Goal: Task Accomplishment & Management: Manage account settings

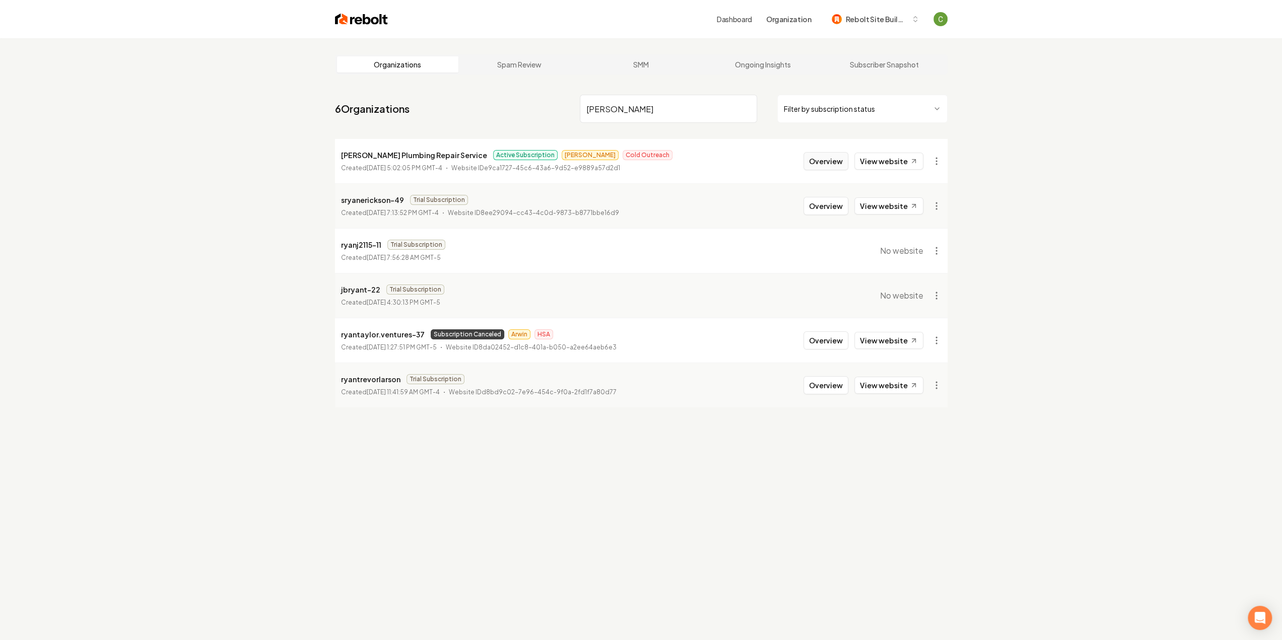
type input "[PERSON_NAME]"
click at [820, 166] on button "Overview" at bounding box center [826, 161] width 45 height 18
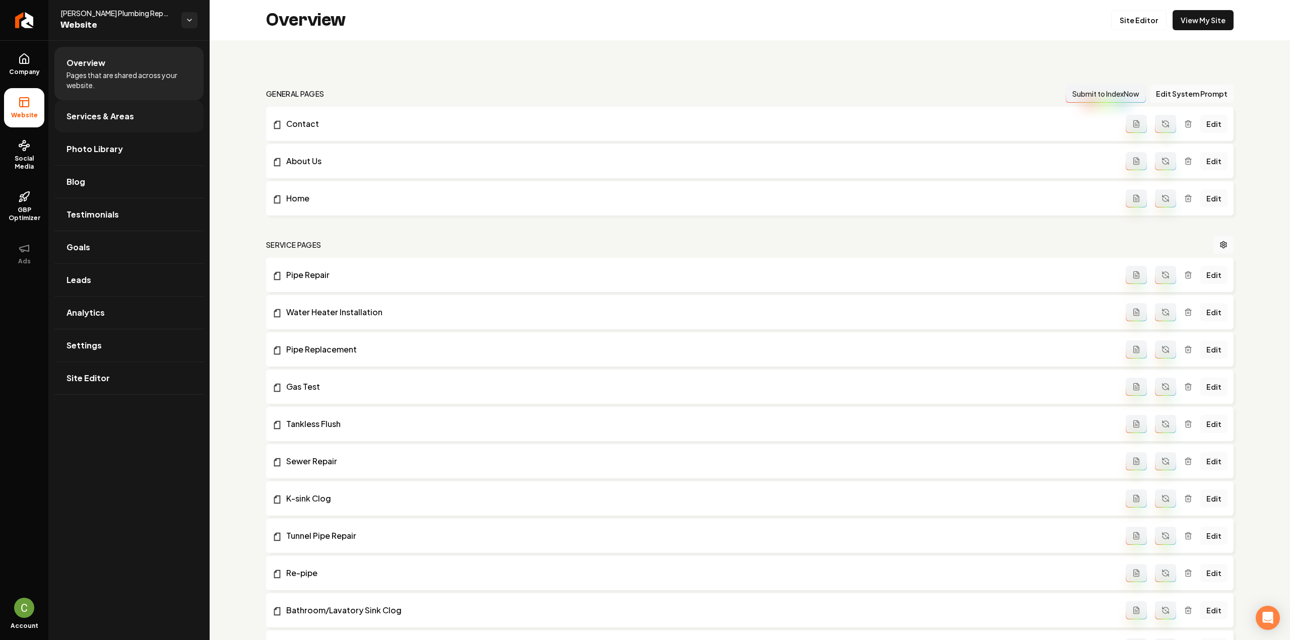
click at [145, 110] on link "Services & Areas" at bounding box center [128, 116] width 149 height 32
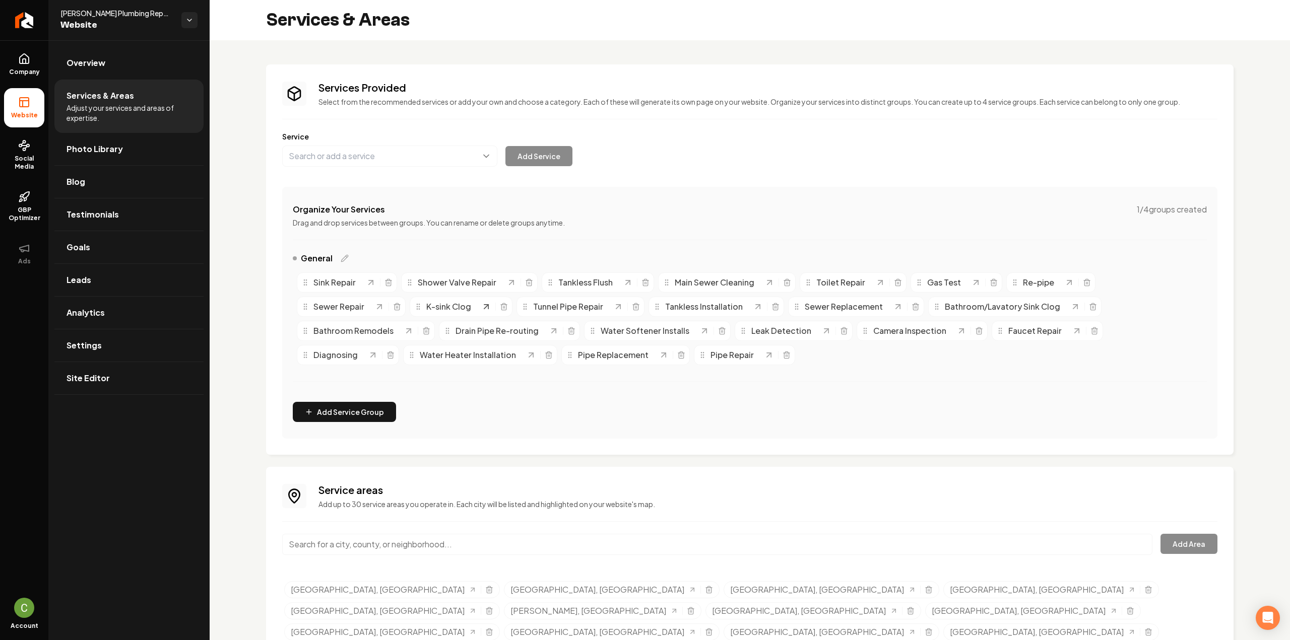
click at [487, 305] on icon "Main content area" at bounding box center [486, 307] width 4 height 4
click at [386, 161] on button "Main content area" at bounding box center [389, 156] width 215 height 21
type input "Kitchen Sink Clog"
click at [511, 160] on button "Add Service" at bounding box center [538, 156] width 67 height 20
click at [505, 305] on icon "Main content area" at bounding box center [504, 307] width 8 height 8
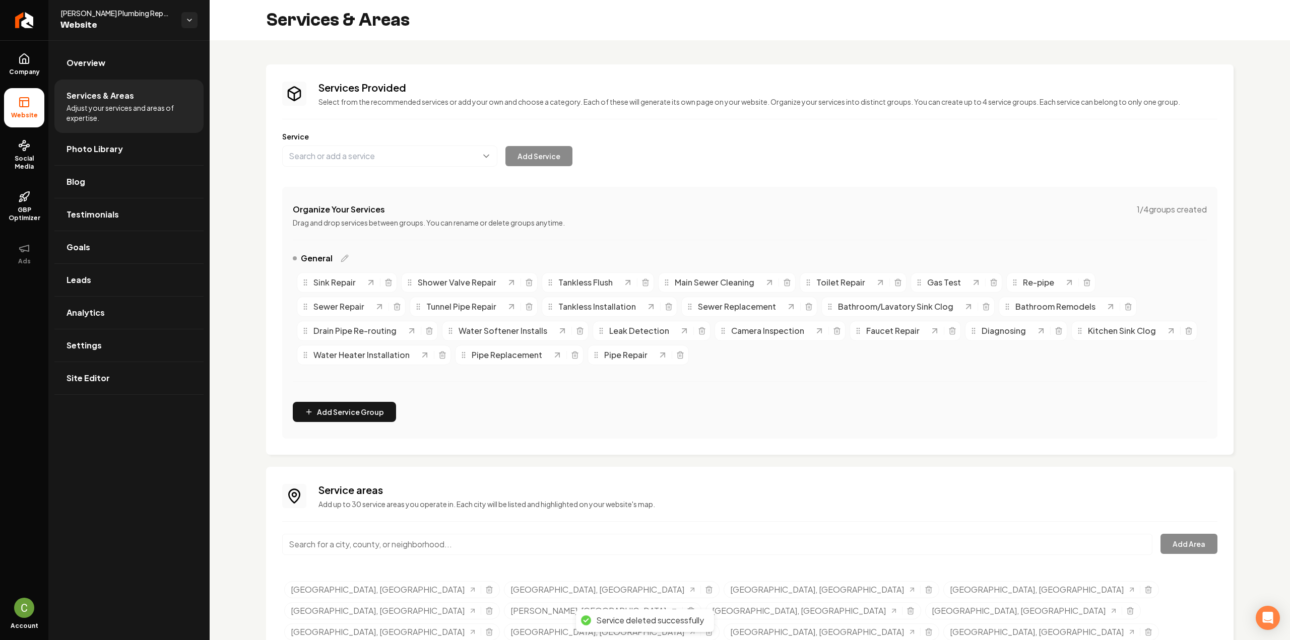
click at [29, 88] on li "Website" at bounding box center [24, 107] width 40 height 39
click at [25, 68] on span "Company" at bounding box center [24, 72] width 39 height 8
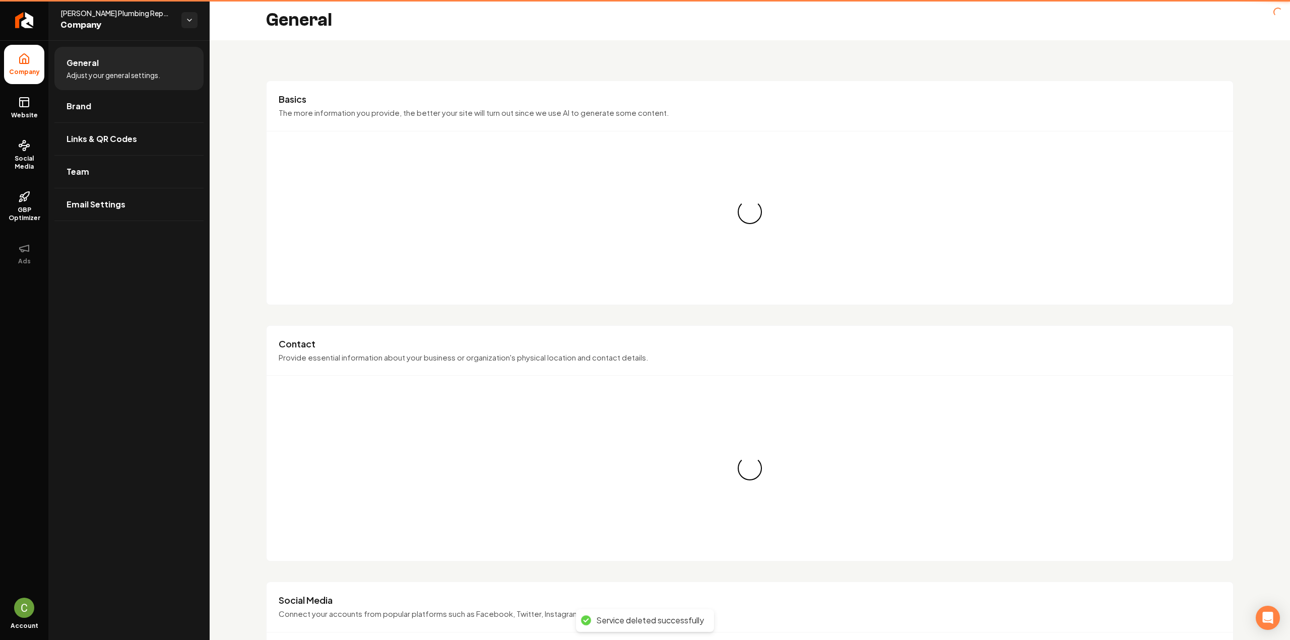
click at [23, 107] on icon at bounding box center [24, 102] width 12 height 12
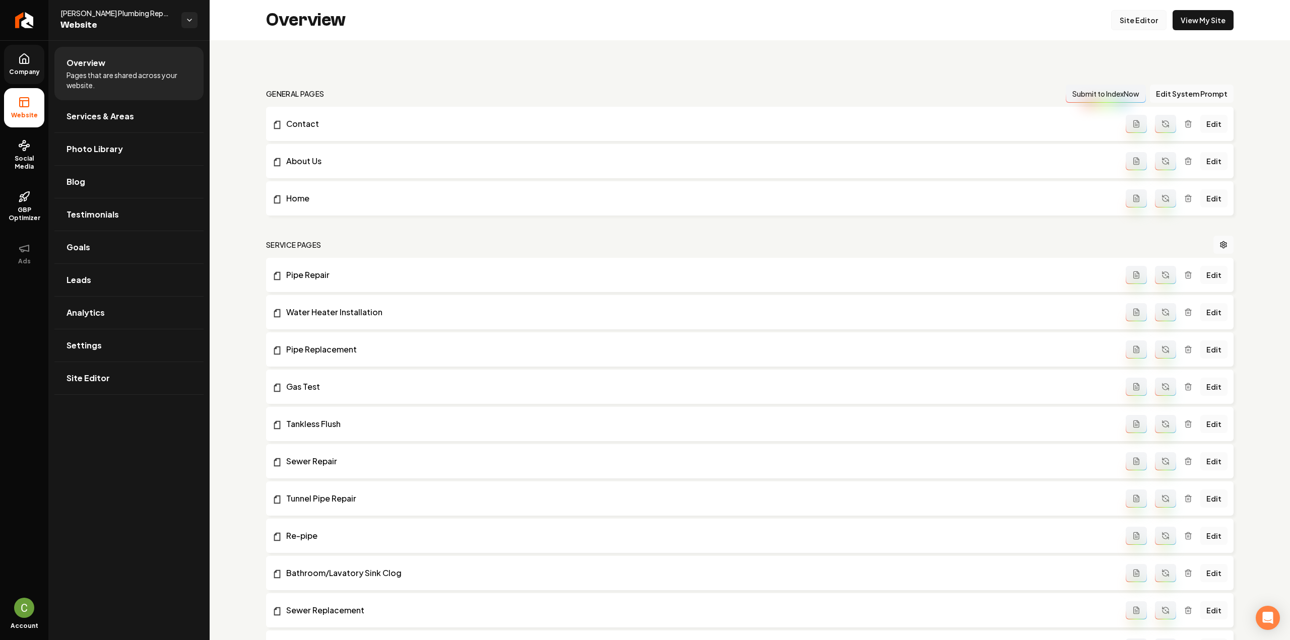
click at [1155, 16] on link "Site Editor" at bounding box center [1138, 20] width 55 height 20
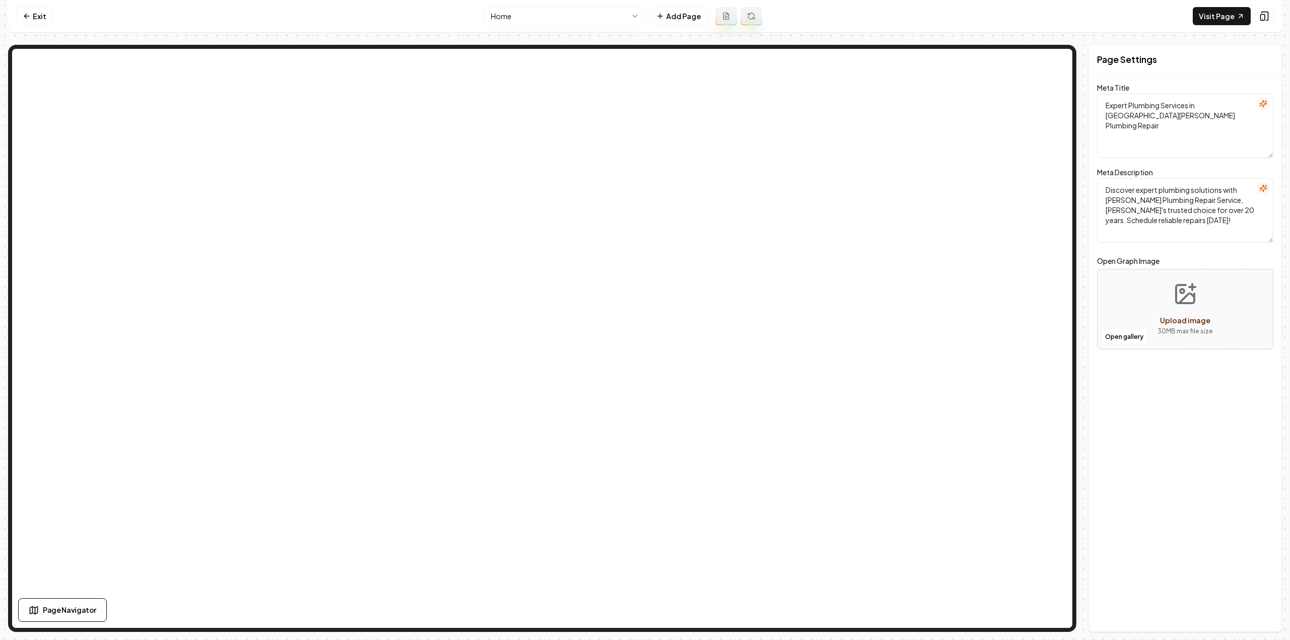
click at [605, 25] on html "Computer Required This feature is only available on a computer. Please switch t…" at bounding box center [645, 320] width 1290 height 640
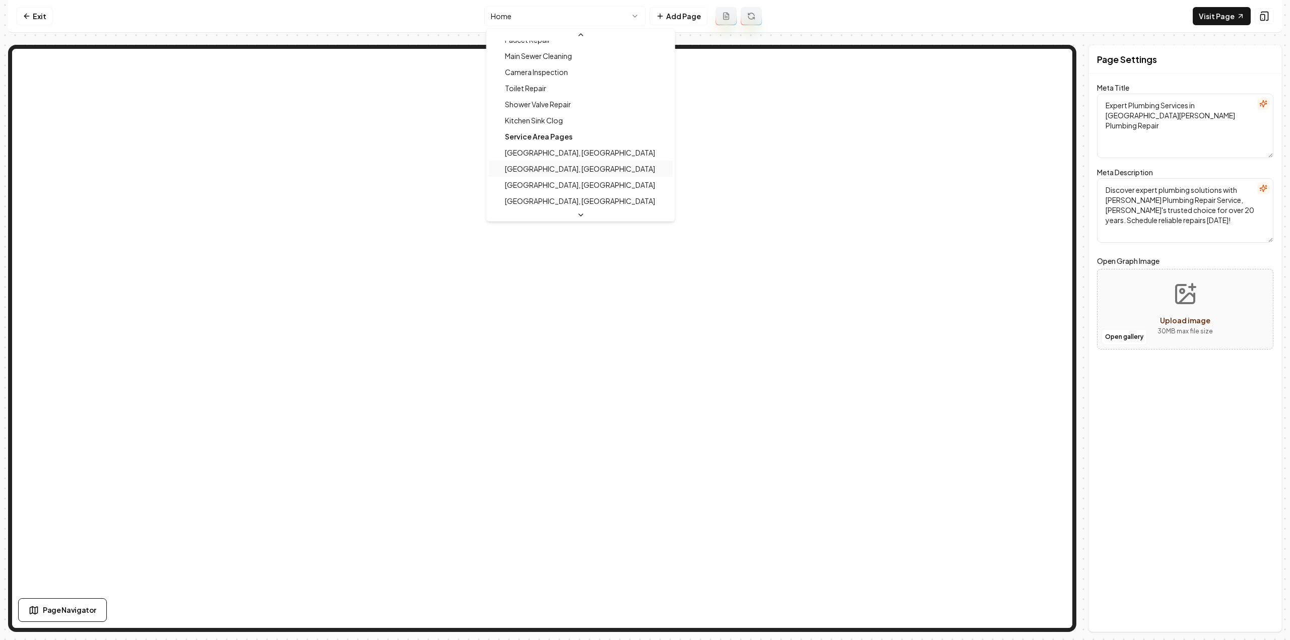
scroll to position [353, 0]
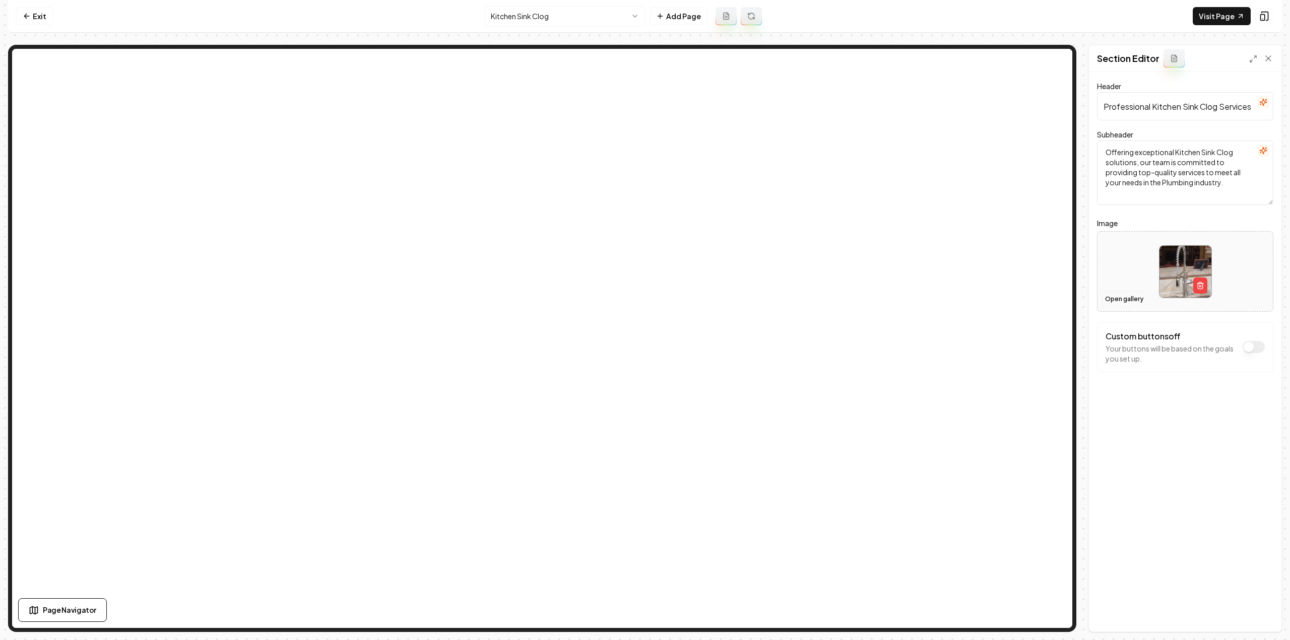
click at [1139, 299] on button "Open gallery" at bounding box center [1124, 299] width 45 height 16
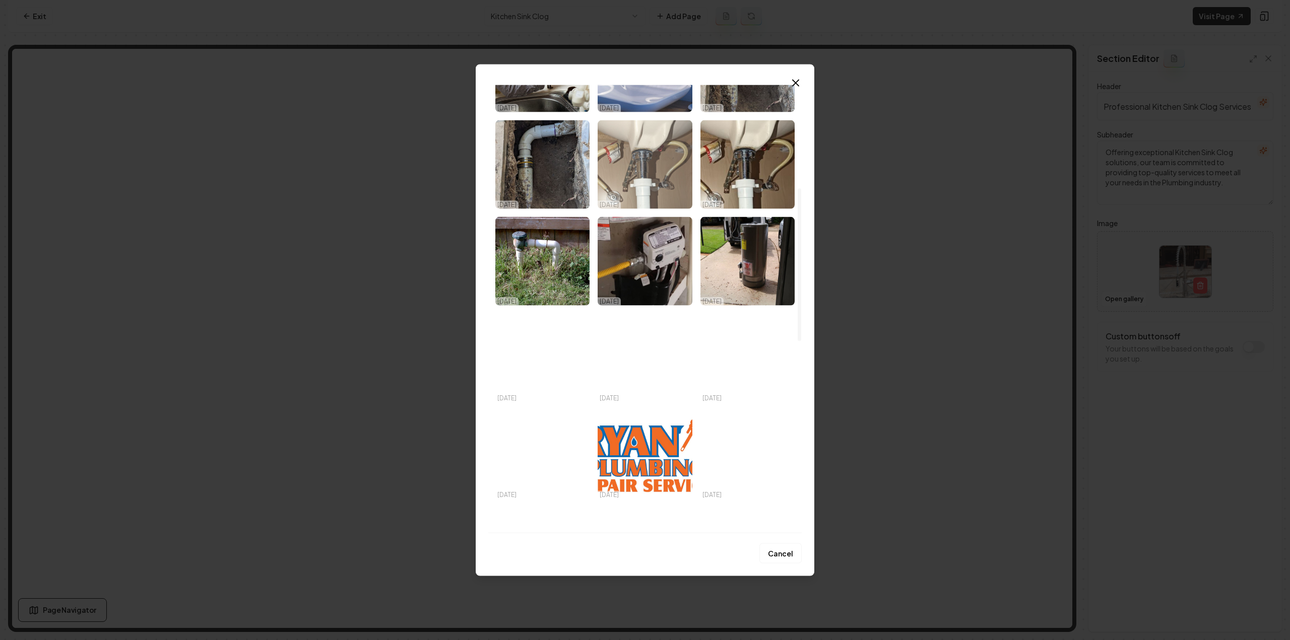
scroll to position [302, 0]
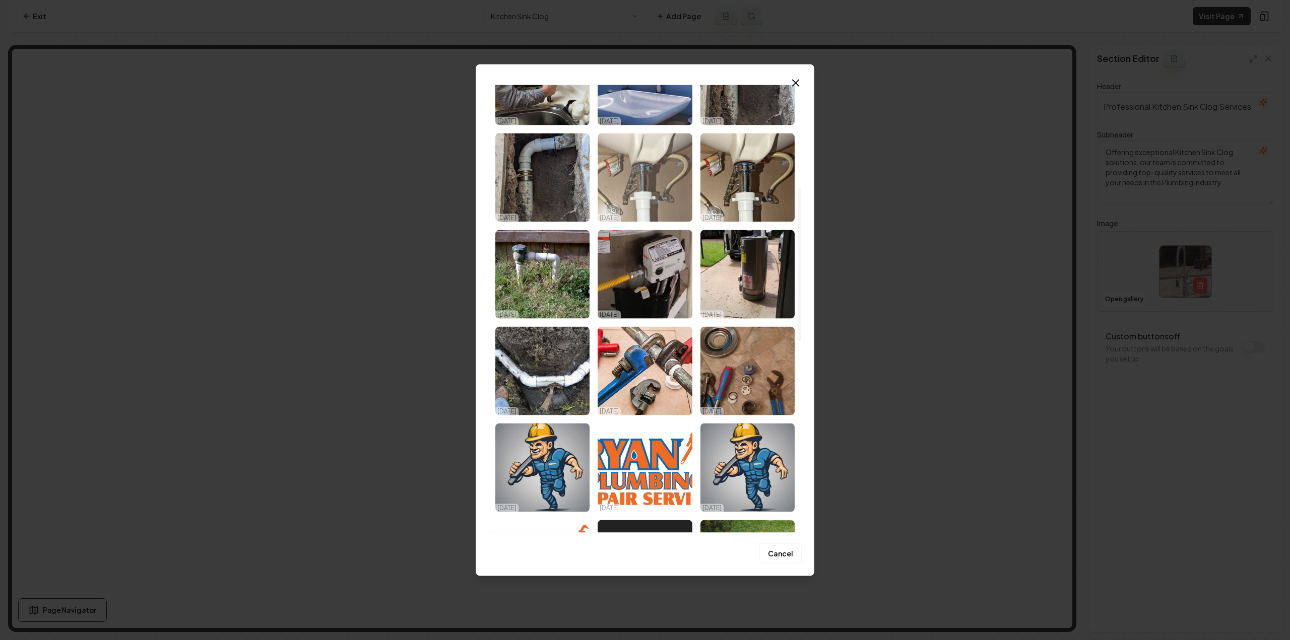
click at [621, 163] on img "Select image image_68cc4a055c7cd75eb825679c.jpg" at bounding box center [645, 177] width 94 height 89
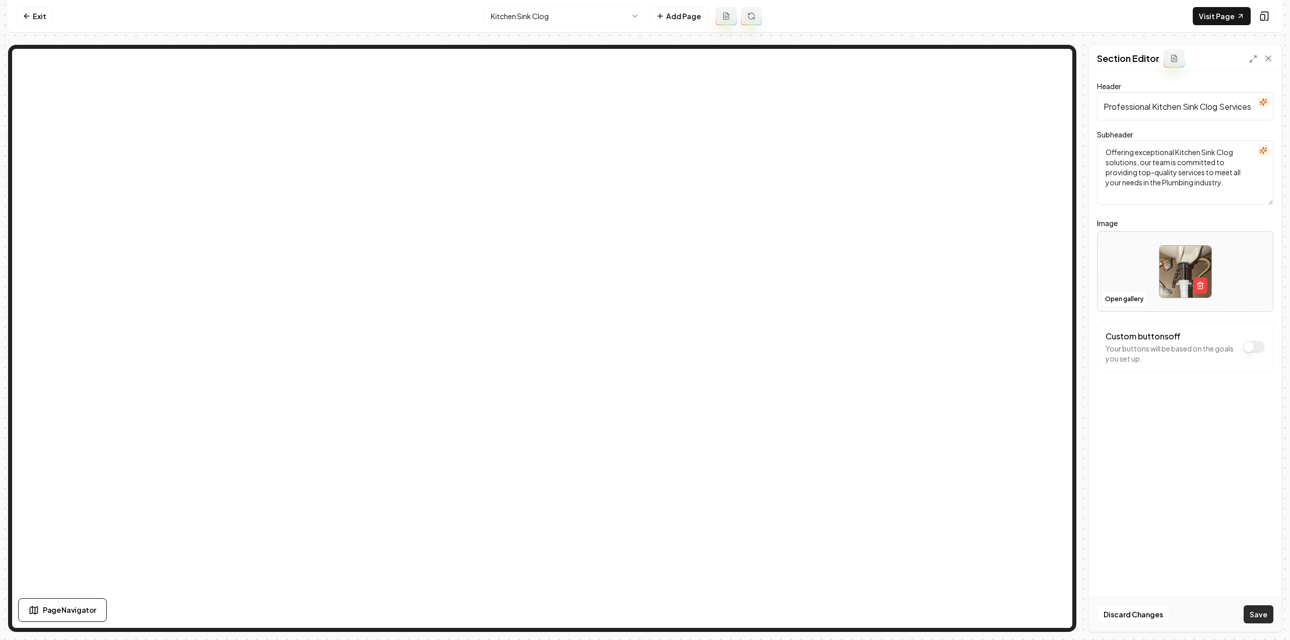
click at [1265, 618] on button "Save" at bounding box center [1259, 615] width 30 height 18
click at [509, 22] on html "Computer Required This feature is only available on a computer. Please switch t…" at bounding box center [645, 320] width 1290 height 640
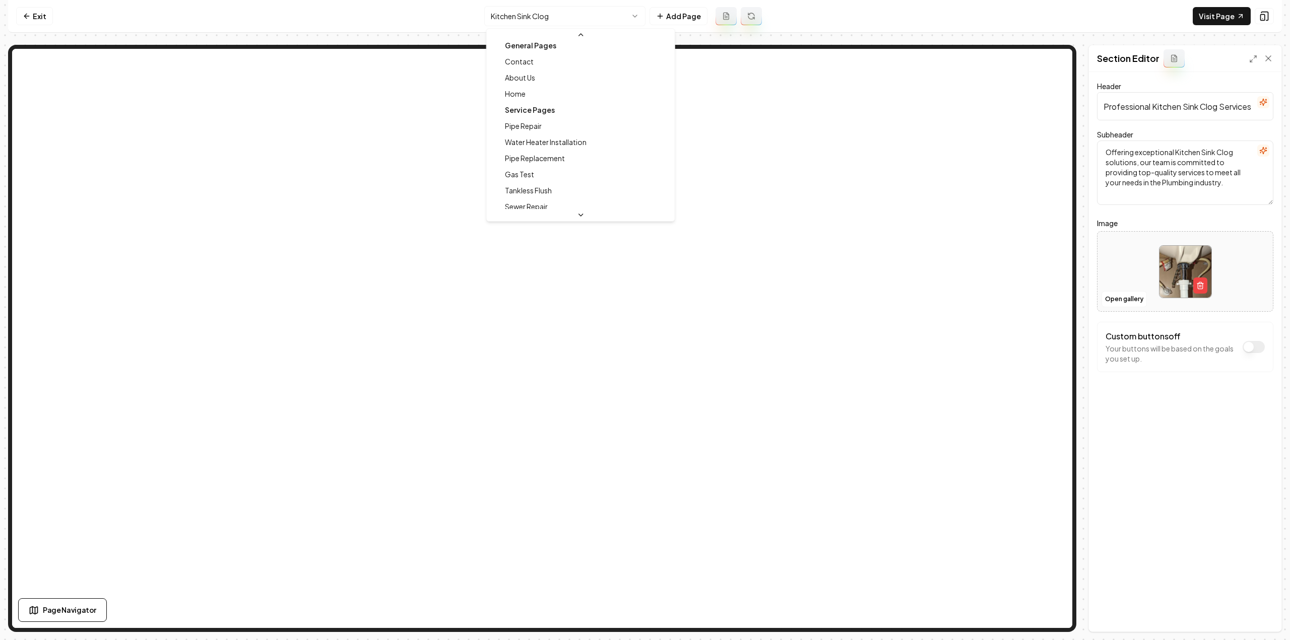
scroll to position [0, 0]
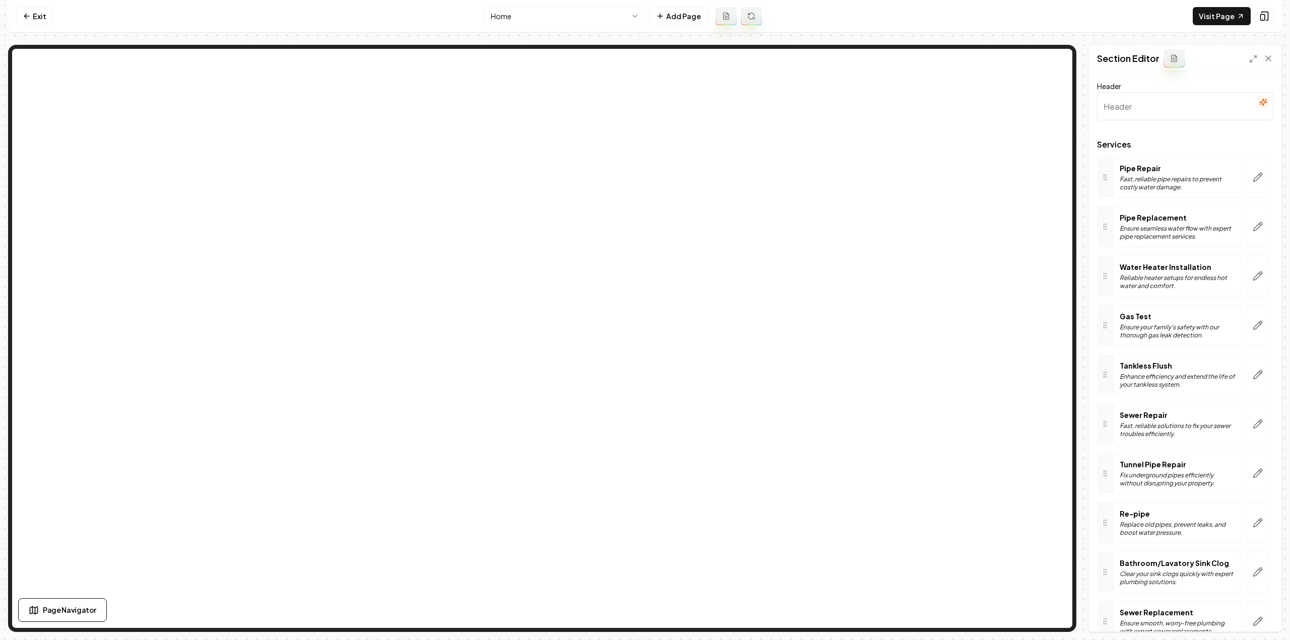
type input "Comprehensive Plumbing Solutions"
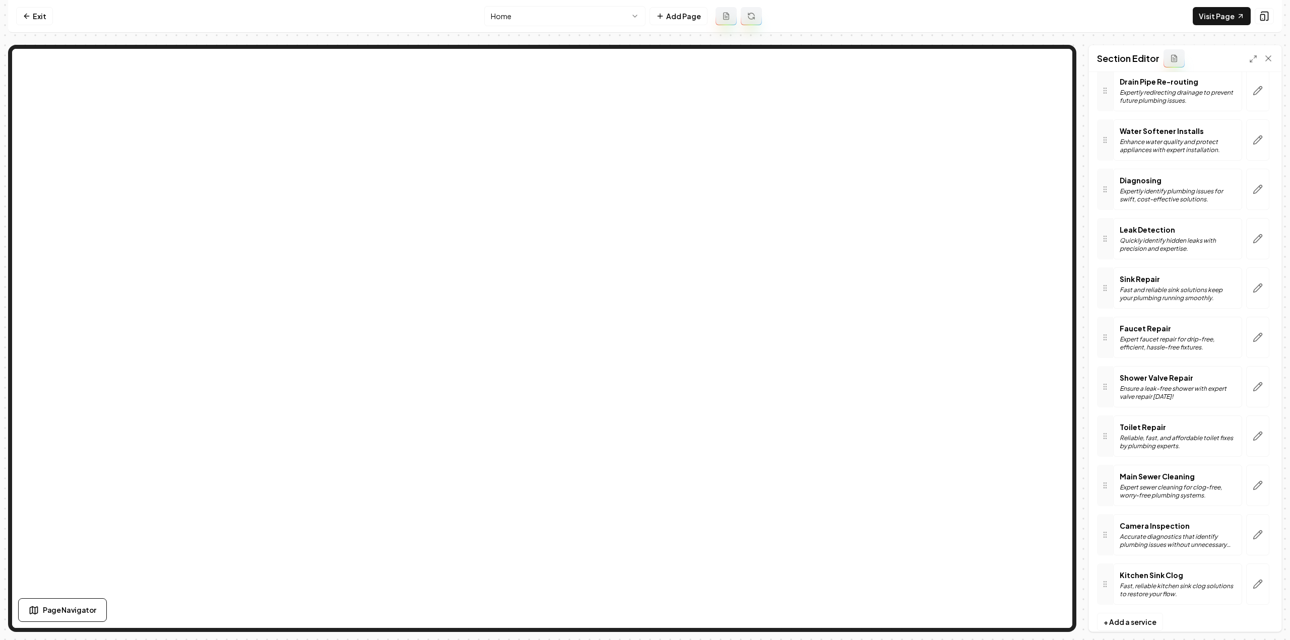
scroll to position [690, 0]
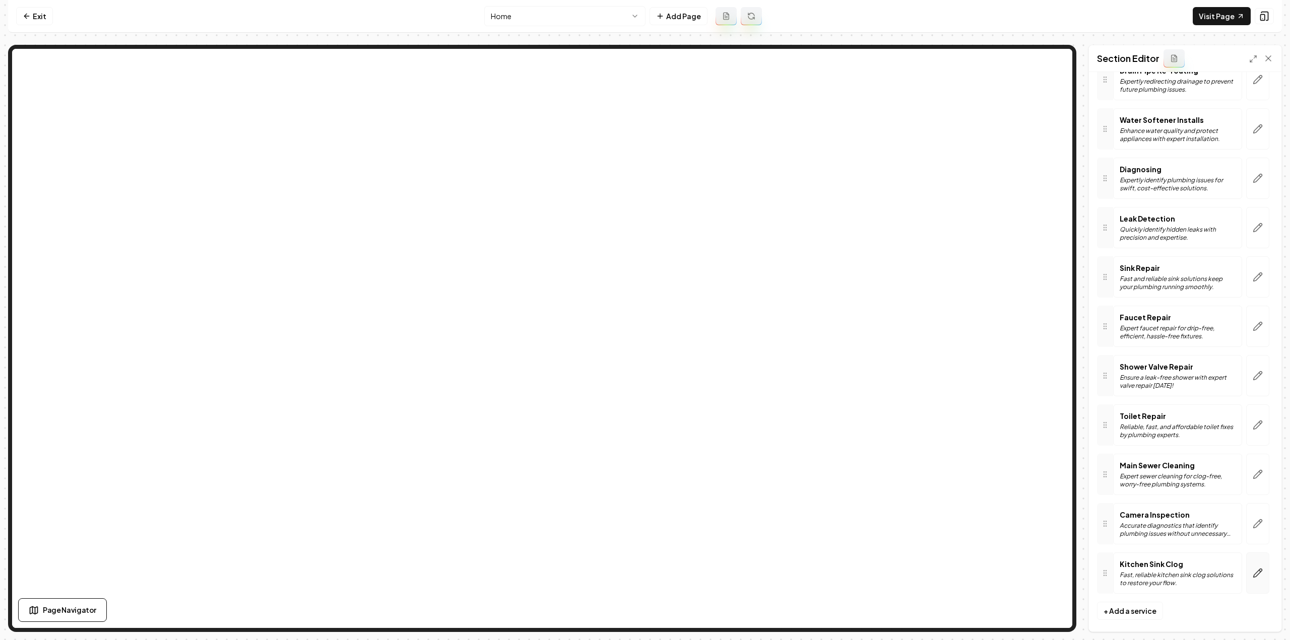
click at [1249, 555] on button "button" at bounding box center [1257, 573] width 23 height 41
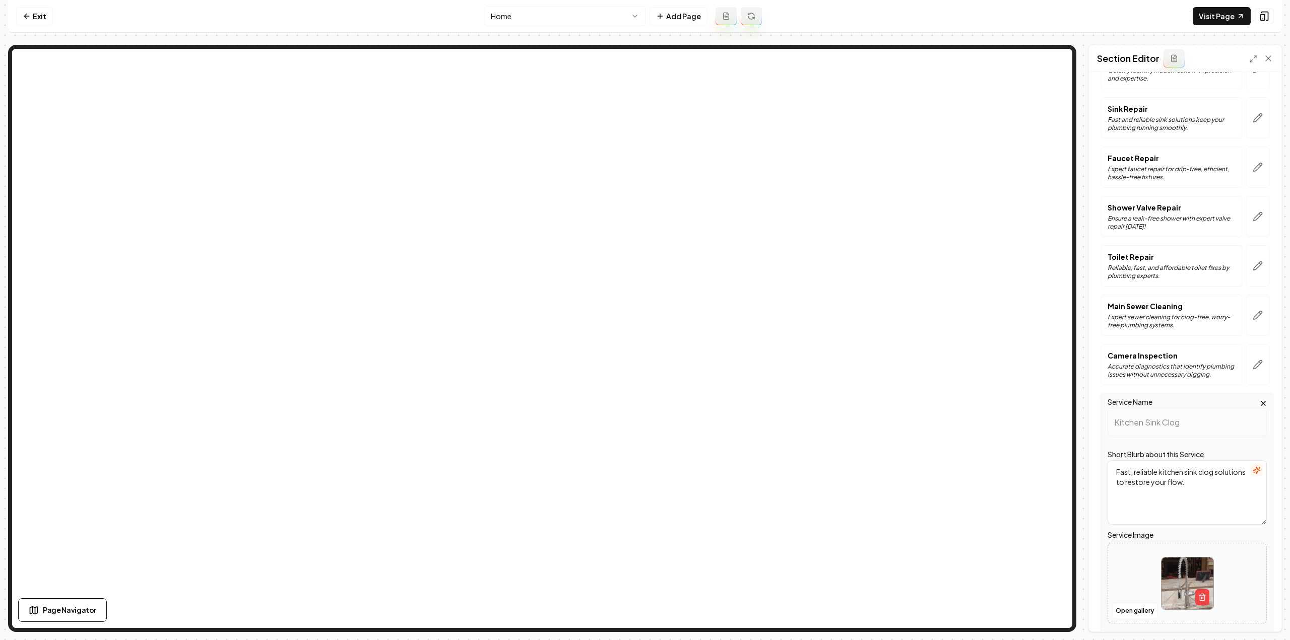
scroll to position [914, 0]
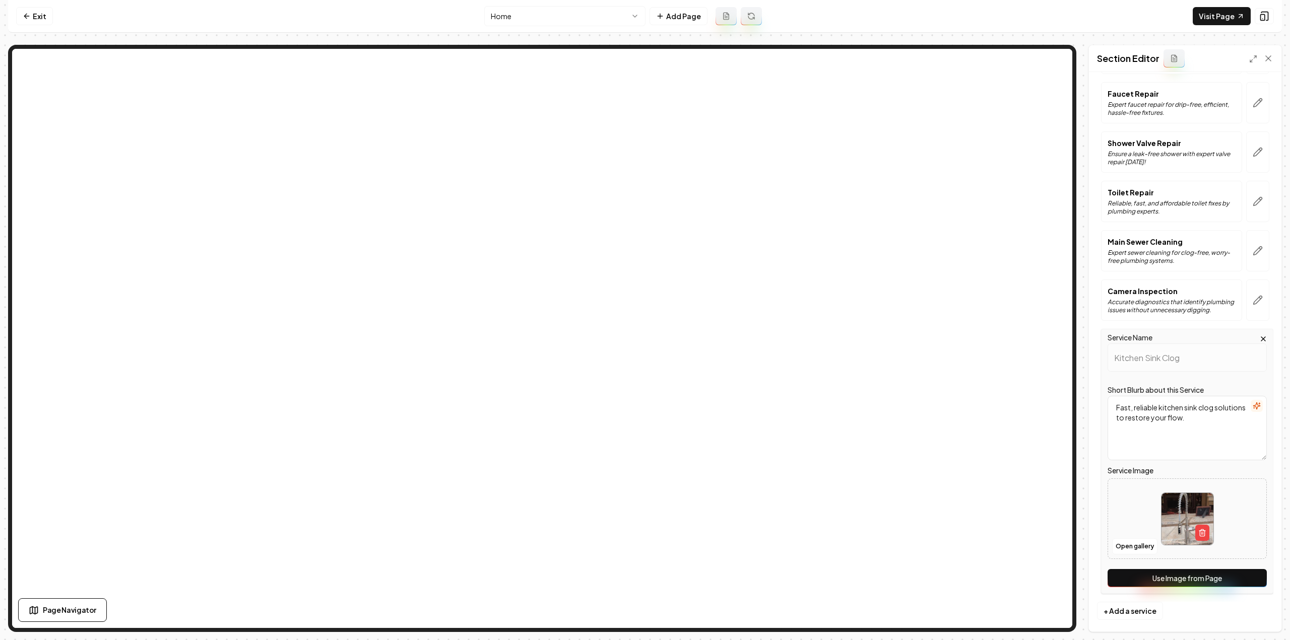
click at [1224, 578] on button "Use Image from Page" at bounding box center [1187, 578] width 159 height 18
click at [1258, 612] on button "Save" at bounding box center [1259, 615] width 30 height 18
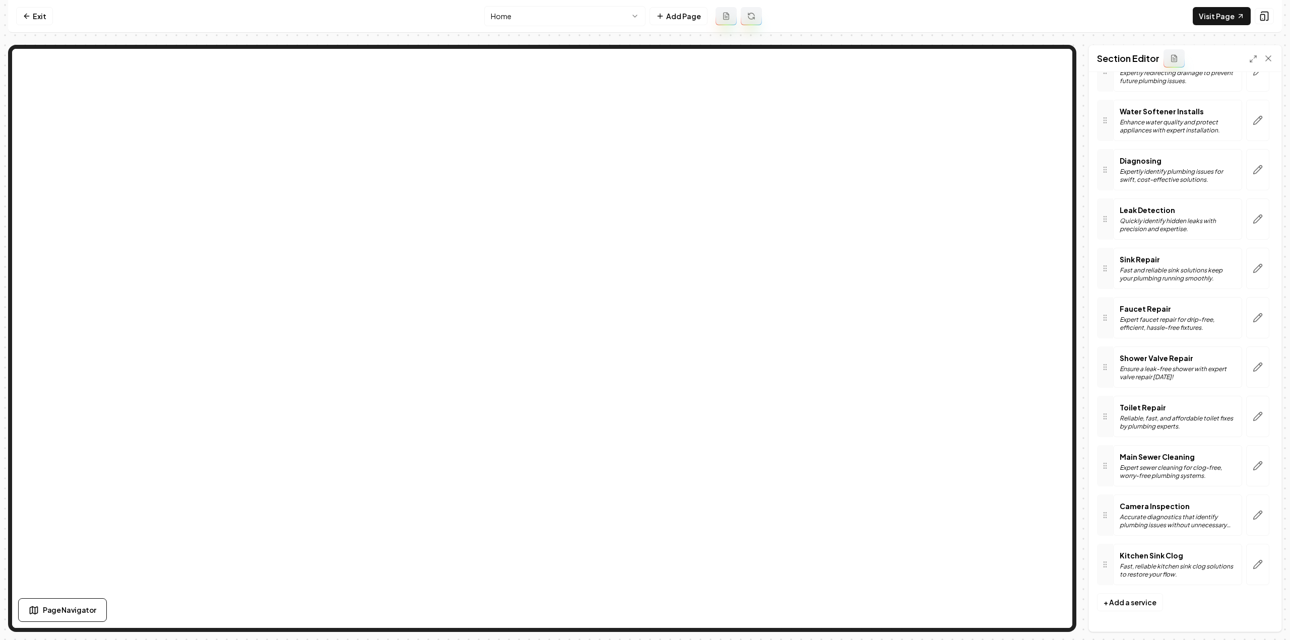
scroll to position [690, 0]
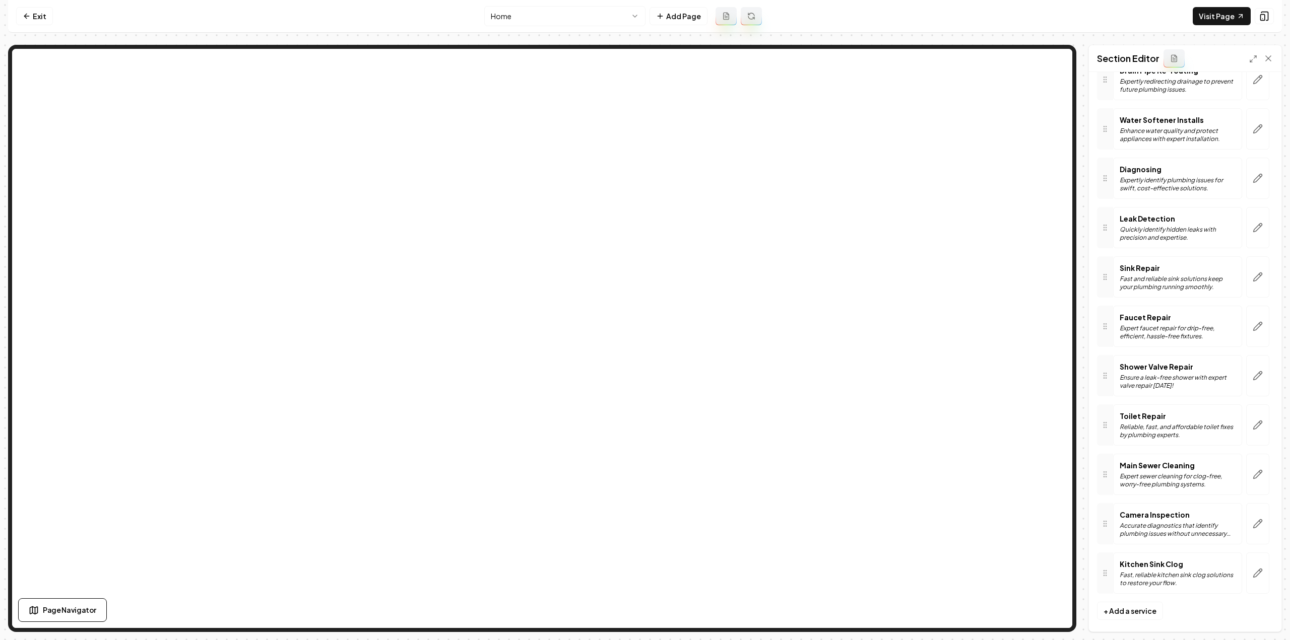
click at [503, 21] on html "Computer Required This feature is only available on a computer. Please switch t…" at bounding box center [645, 320] width 1290 height 640
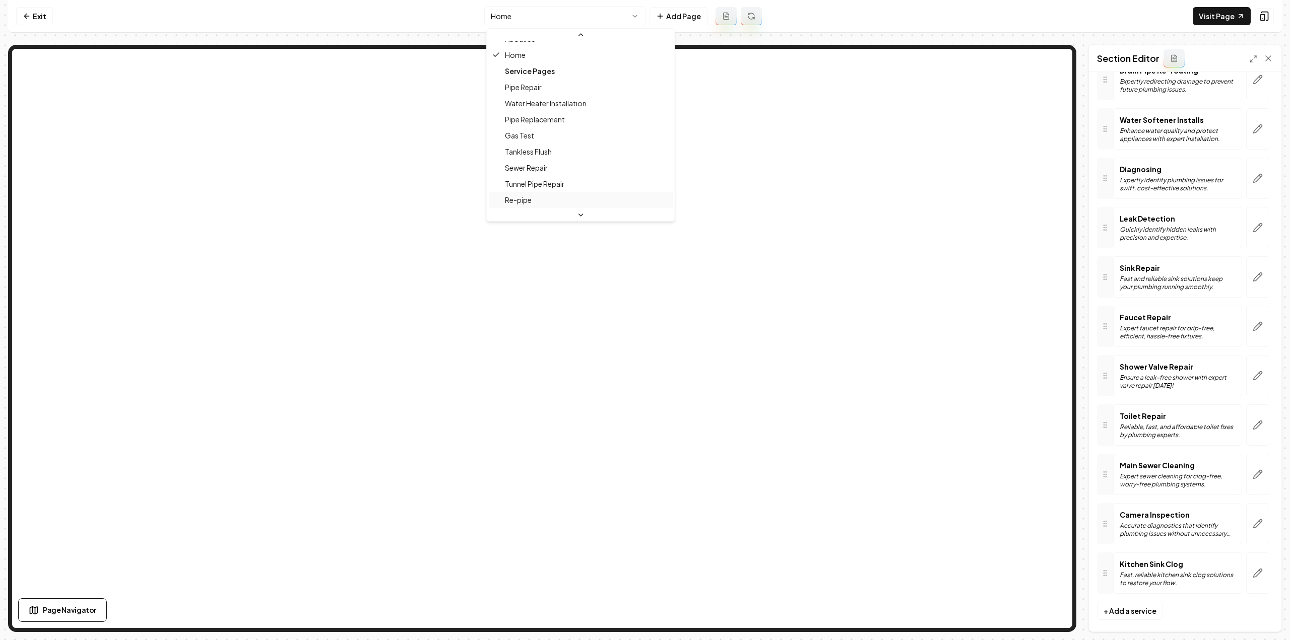
scroll to position [0, 0]
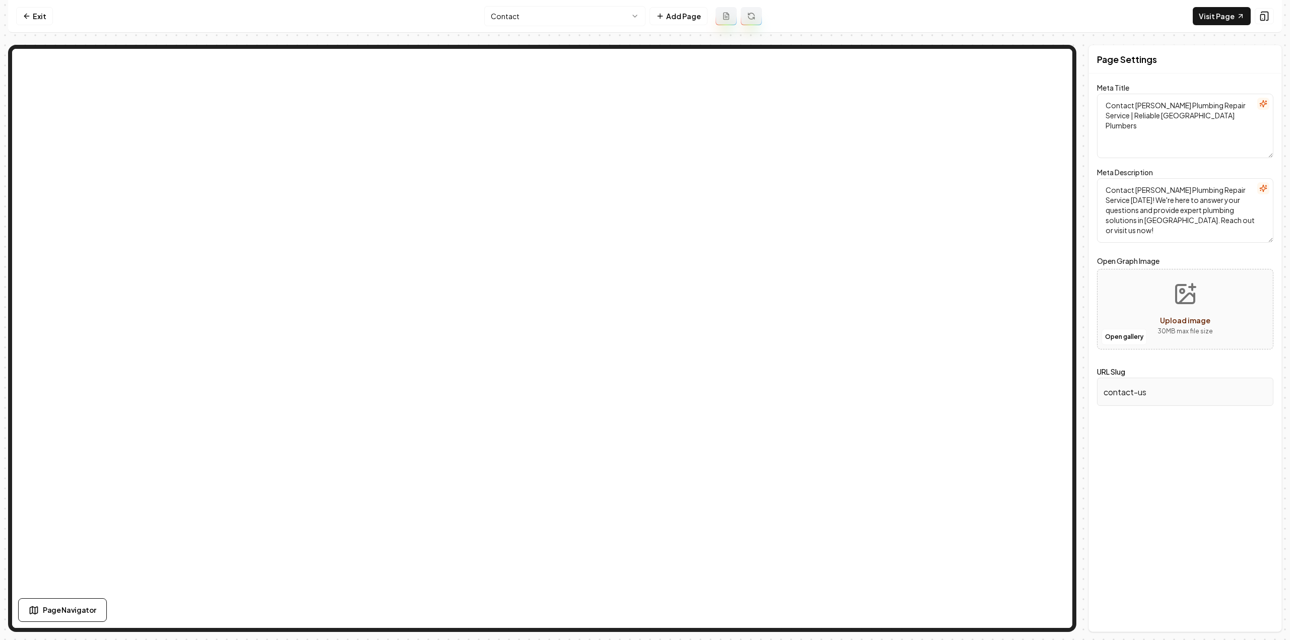
click at [52, 22] on nav "Exit Contact Add Page Visit Page" at bounding box center [645, 16] width 1274 height 33
click at [44, 20] on link "Exit" at bounding box center [34, 16] width 37 height 18
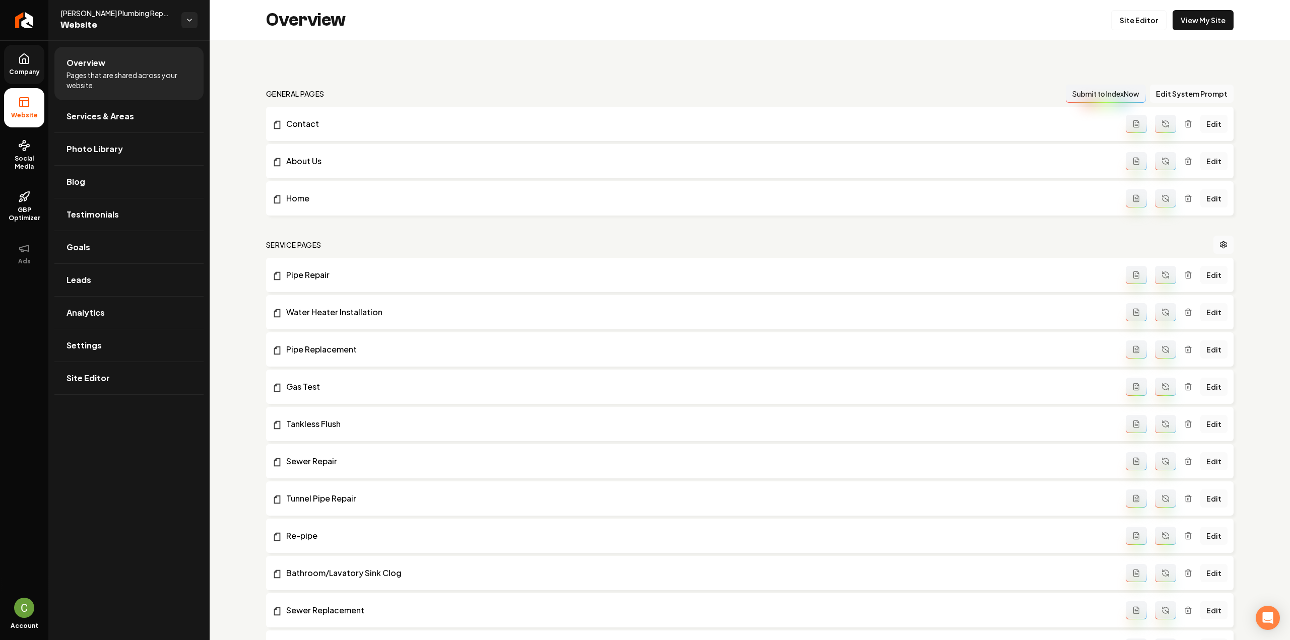
click at [35, 72] on span "Company" at bounding box center [24, 72] width 39 height 8
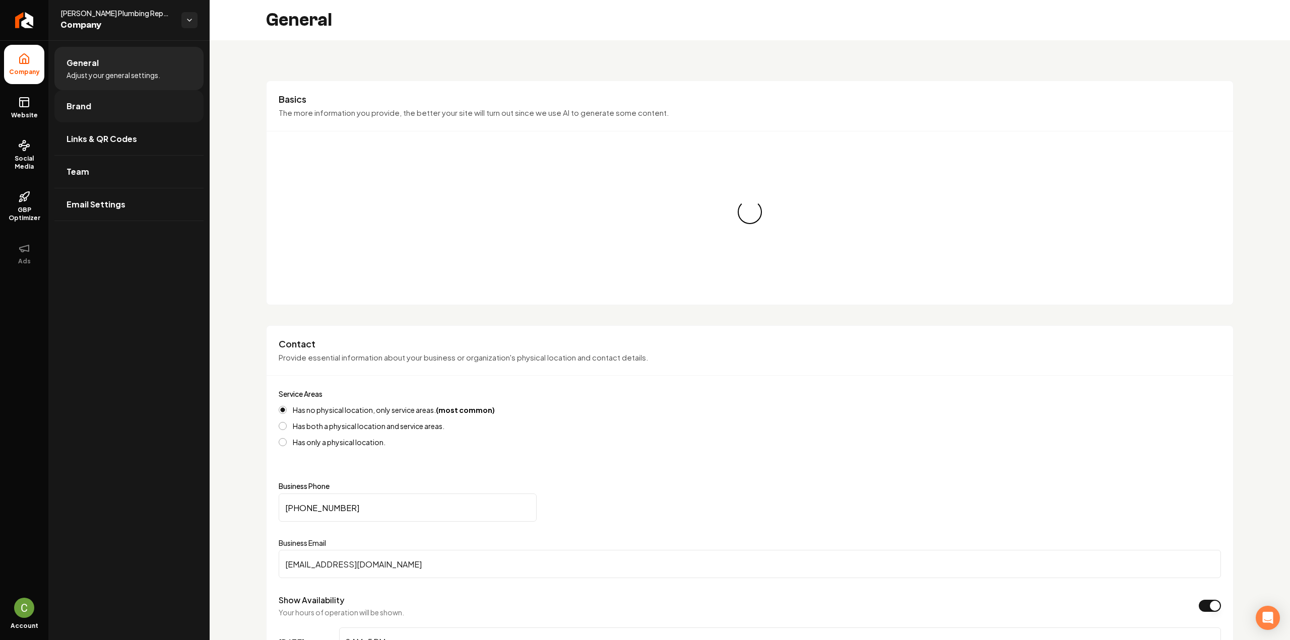
click at [85, 106] on span "Brand" at bounding box center [79, 106] width 25 height 12
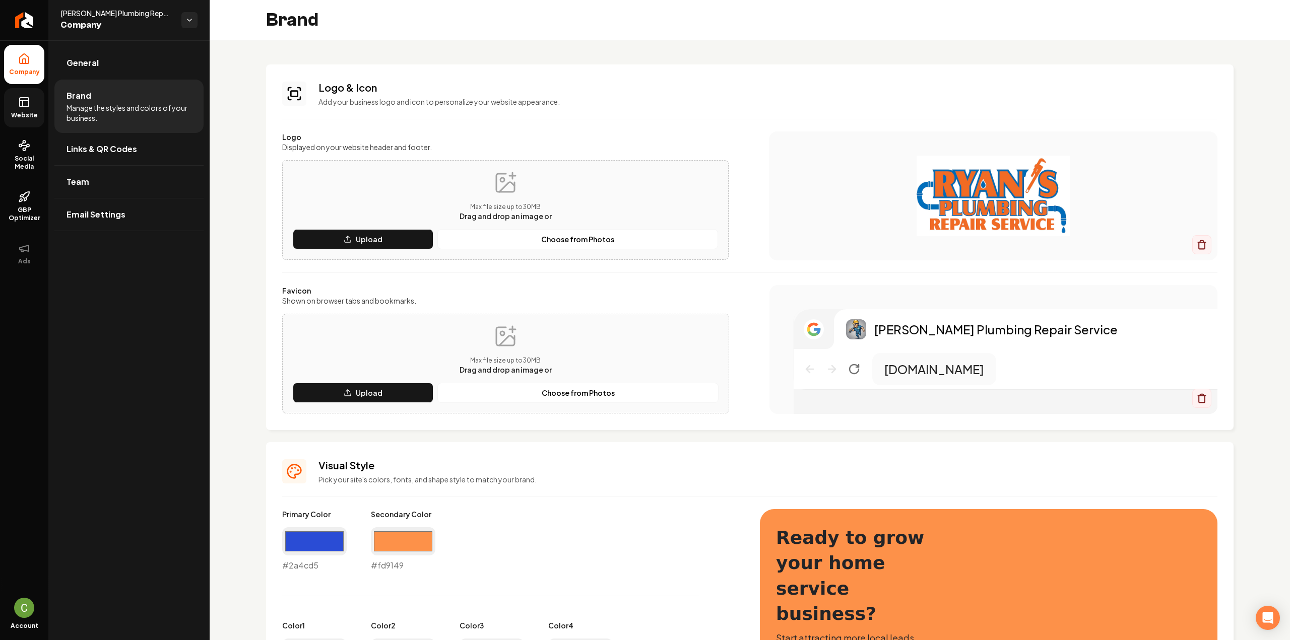
click at [38, 106] on link "Website" at bounding box center [24, 107] width 40 height 39
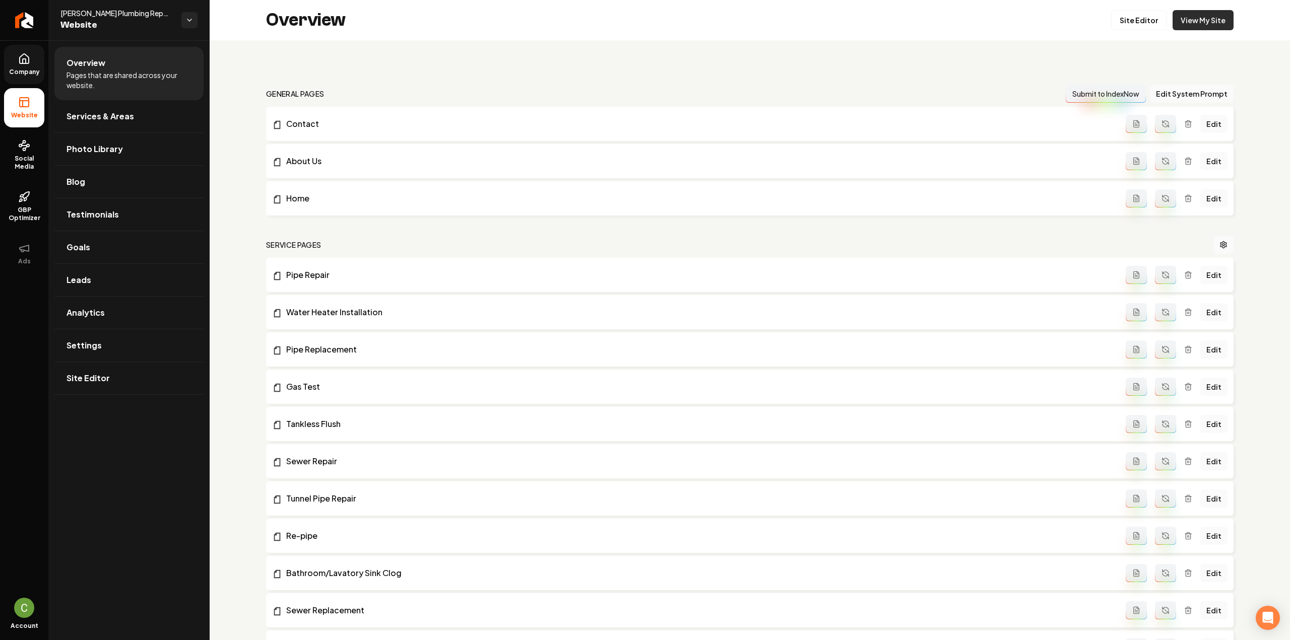
click at [1184, 24] on link "View My Site" at bounding box center [1203, 20] width 61 height 20
drag, startPoint x: 29, startPoint y: 75, endPoint x: 33, endPoint y: 79, distance: 6.4
click at [29, 74] on span "Company" at bounding box center [24, 72] width 39 height 8
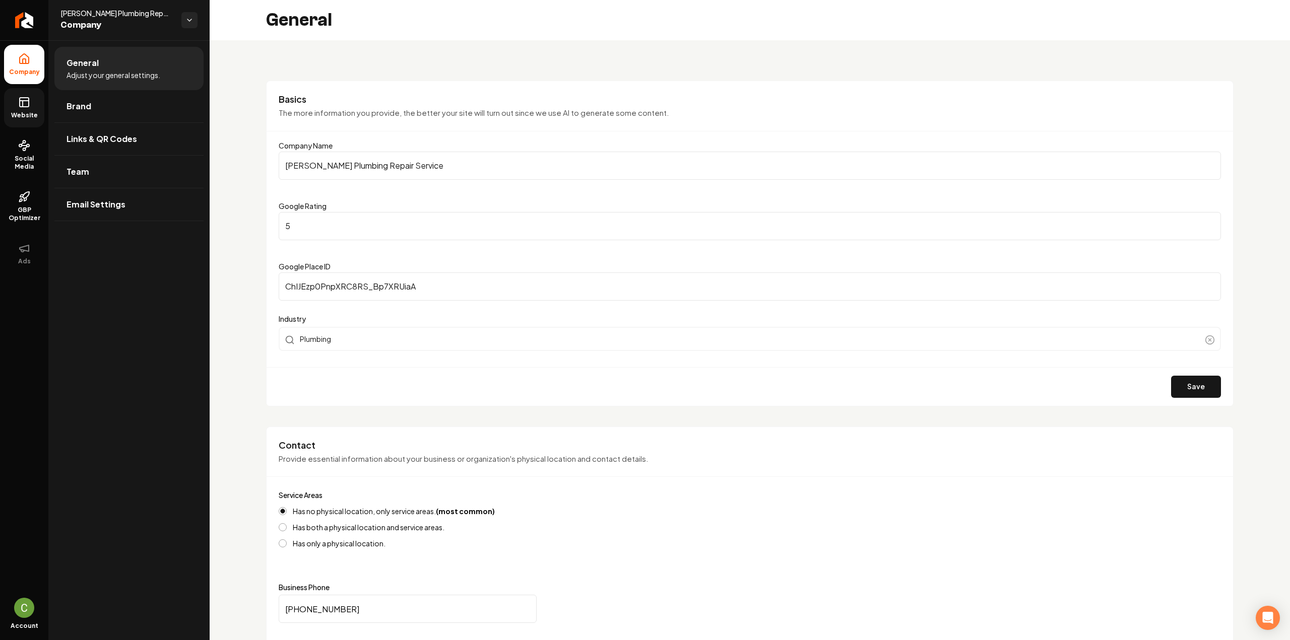
click at [21, 105] on icon at bounding box center [24, 102] width 12 height 12
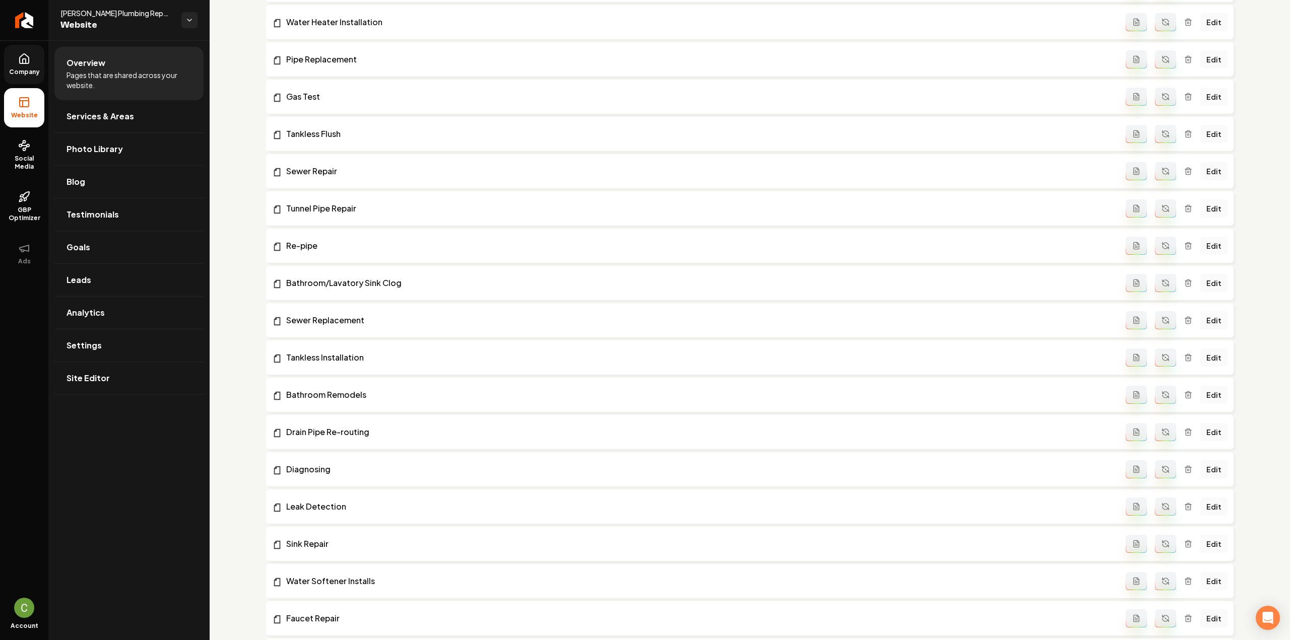
scroll to position [403, 0]
click at [81, 246] on span "Goals" at bounding box center [79, 247] width 24 height 12
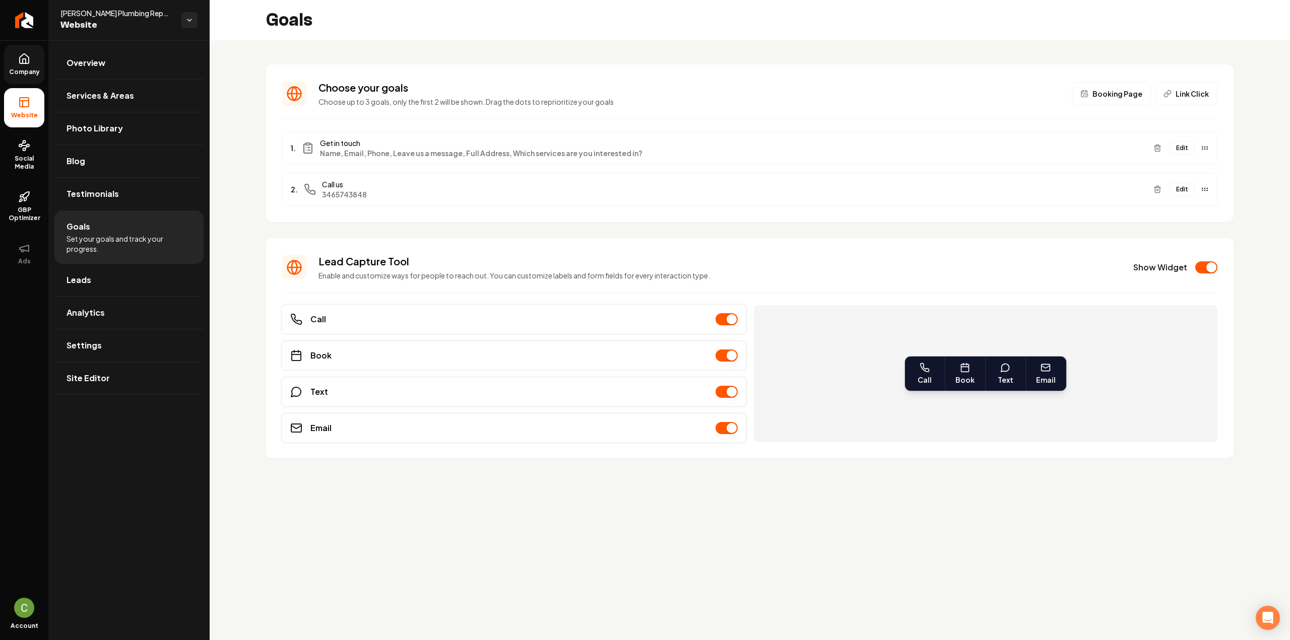
click at [1195, 260] on div "Lead Capture Tool Enable and customize ways for people to reach out. You can cu…" at bounding box center [749, 267] width 935 height 26
click at [1199, 265] on button "Show Widget" at bounding box center [1206, 268] width 22 height 12
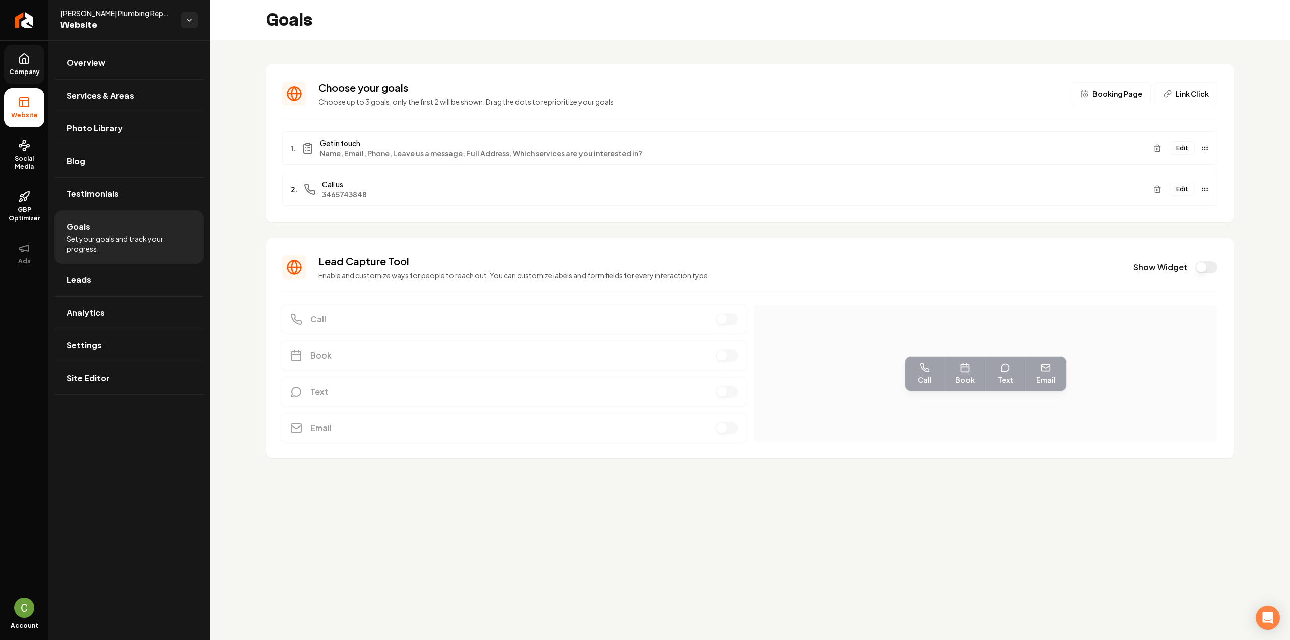
click at [22, 86] on ul "Company Website Social Media GBP Optimizer Ads" at bounding box center [24, 158] width 48 height 237
click at [23, 75] on span "Company" at bounding box center [24, 72] width 39 height 8
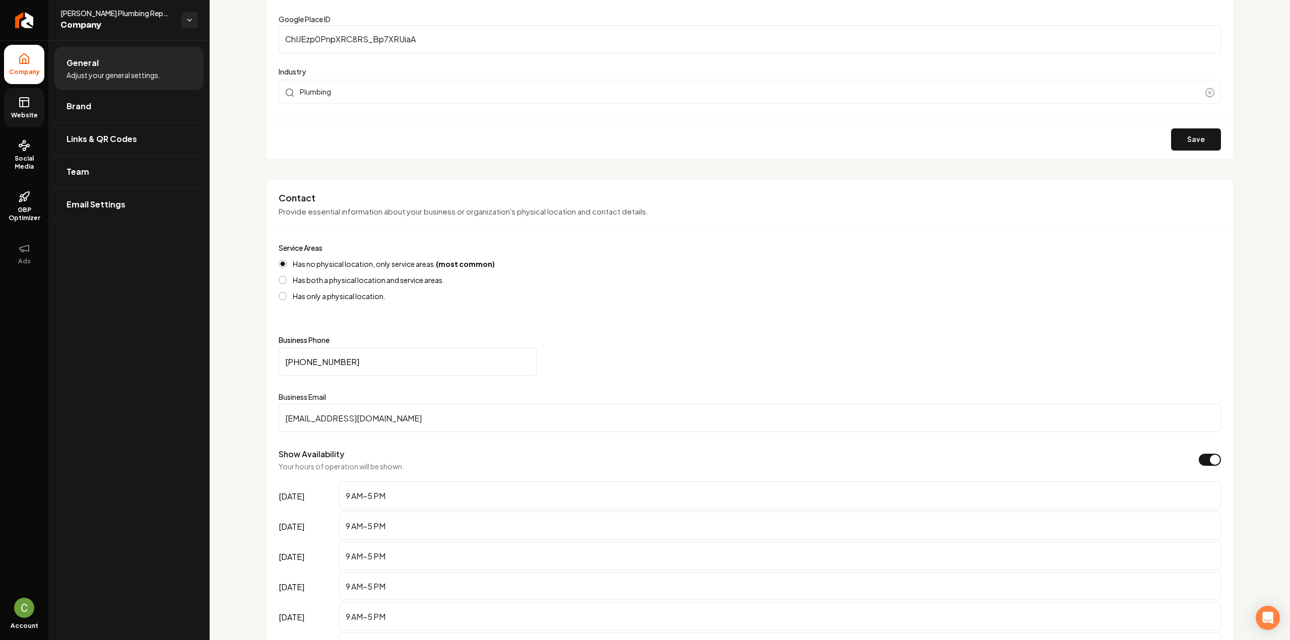
scroll to position [302, 0]
